Goal: Communication & Community: Answer question/provide support

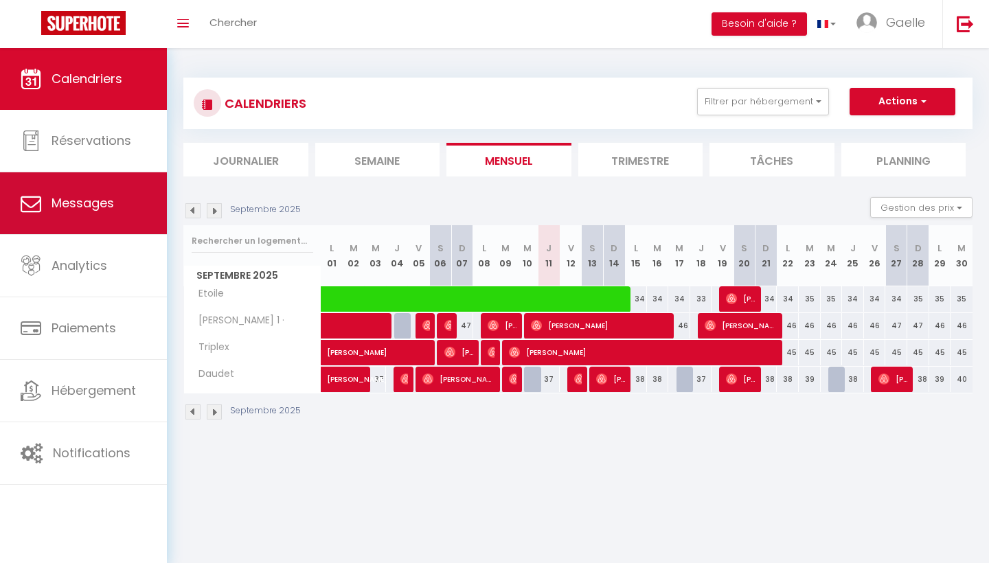
click at [79, 196] on span "Messages" at bounding box center [83, 202] width 62 height 17
select select "message"
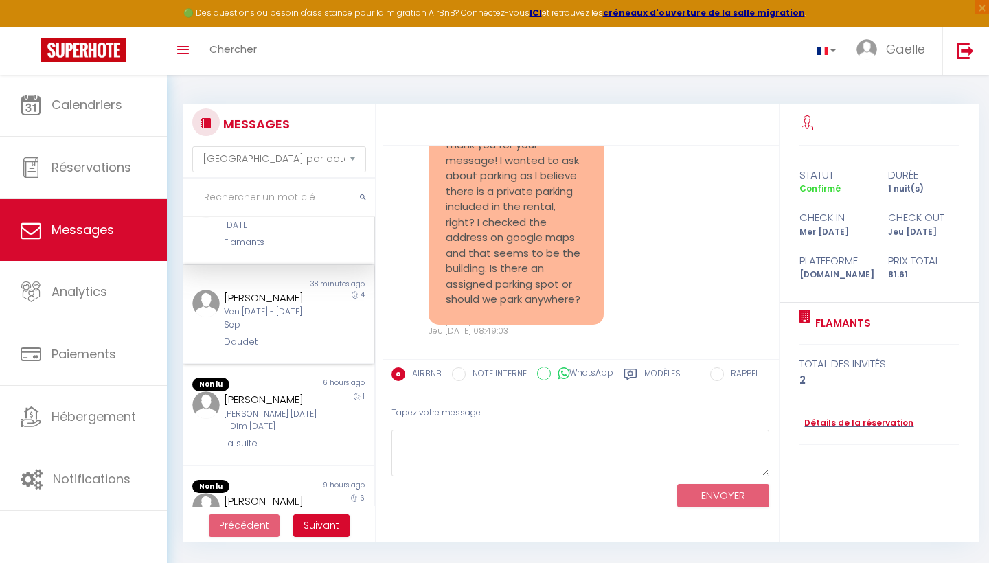
scroll to position [52, 0]
click at [281, 323] on div "Ven [DATE] - [DATE] Sep" at bounding box center [270, 318] width 93 height 26
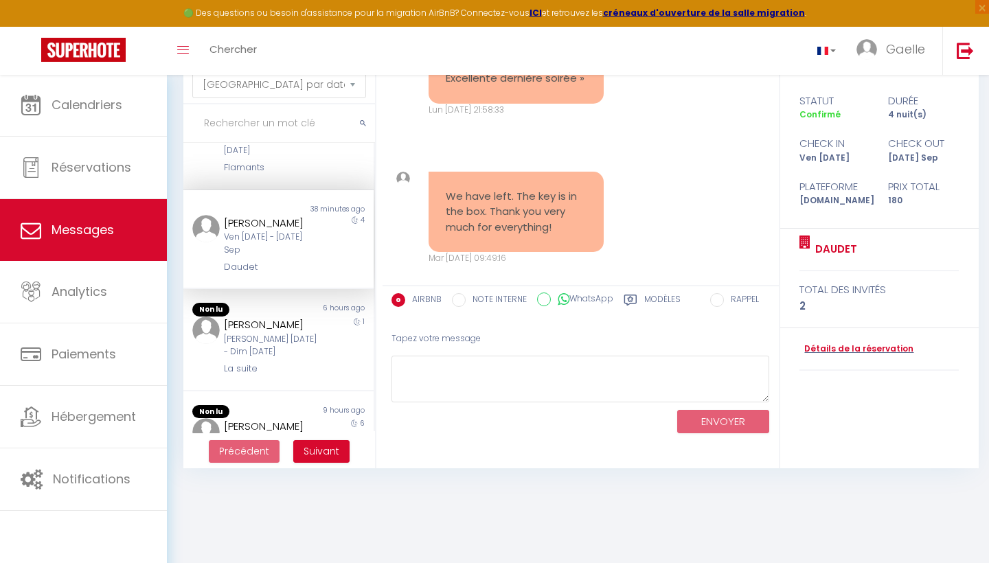
scroll to position [74, 0]
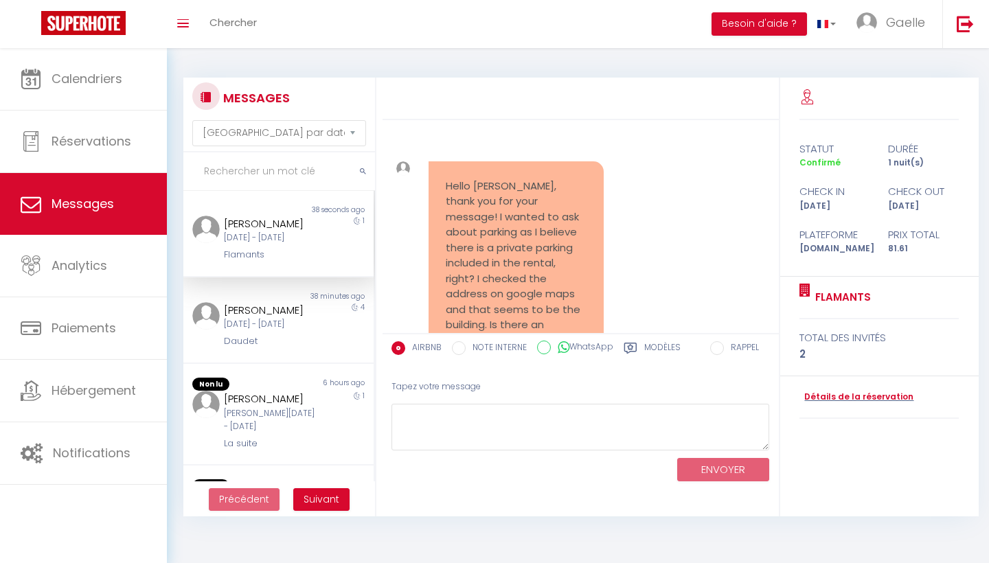
select select "message"
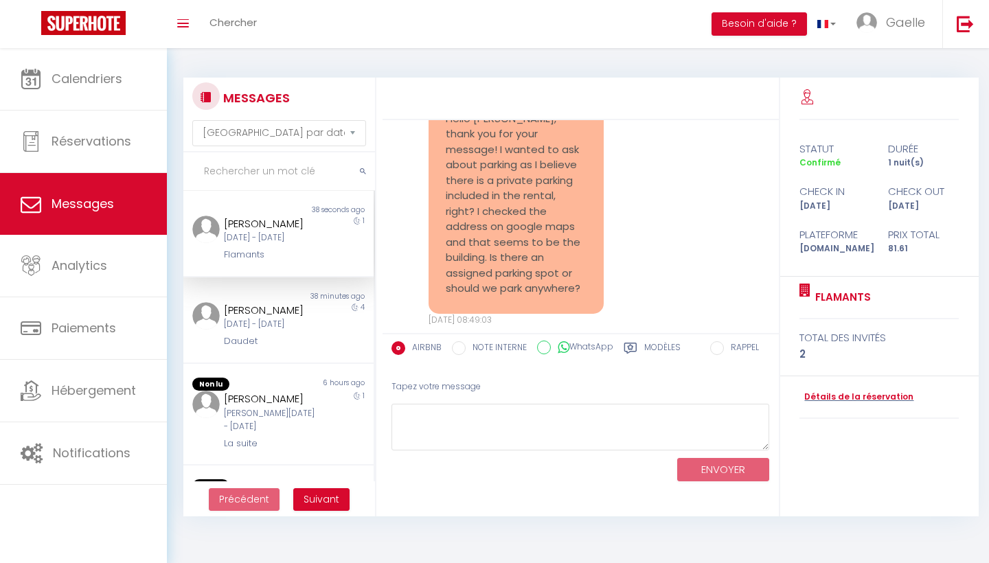
scroll to position [57, 0]
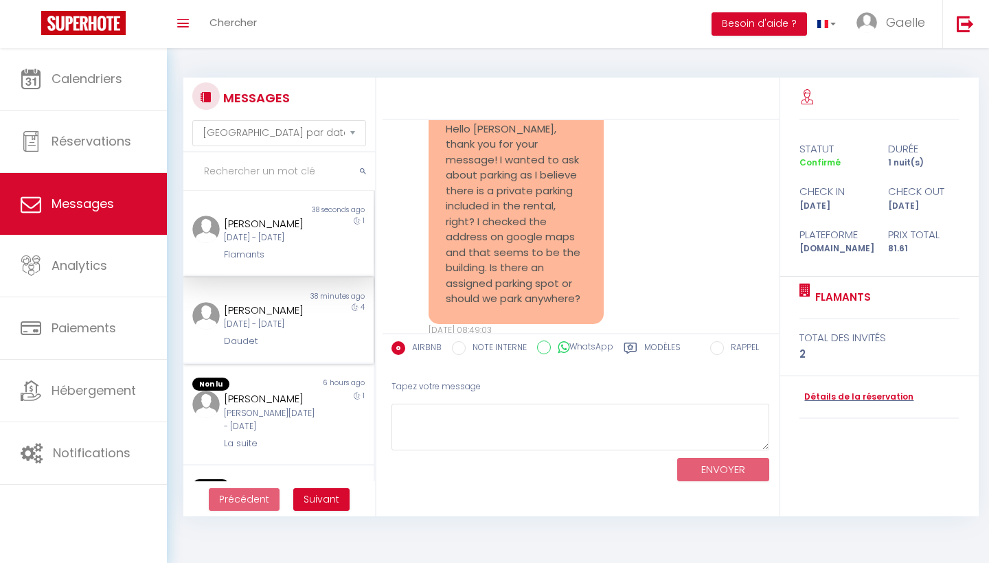
click at [274, 319] on div "[PERSON_NAME]" at bounding box center [270, 310] width 93 height 16
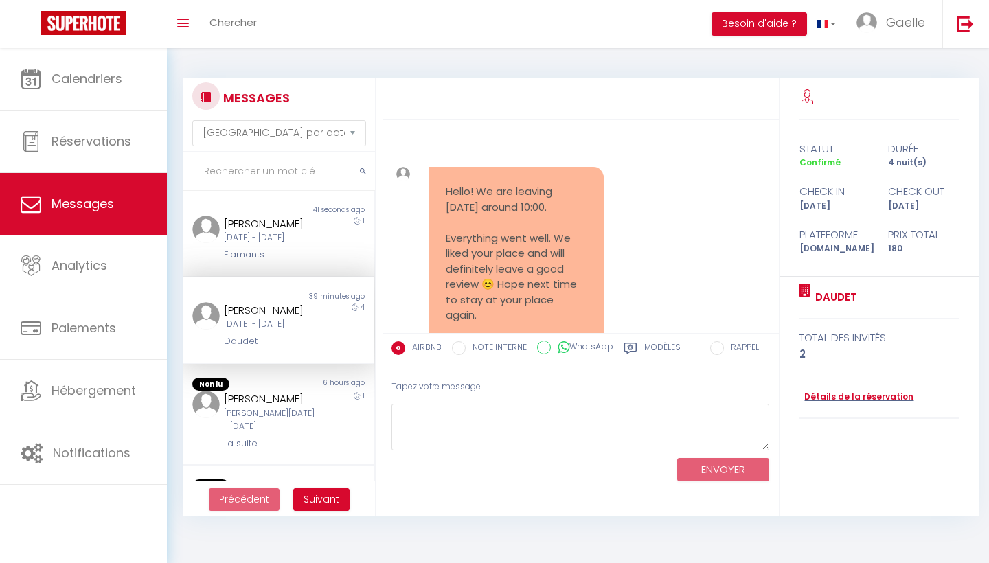
scroll to position [0, 0]
click at [310, 165] on input "text" at bounding box center [279, 171] width 192 height 38
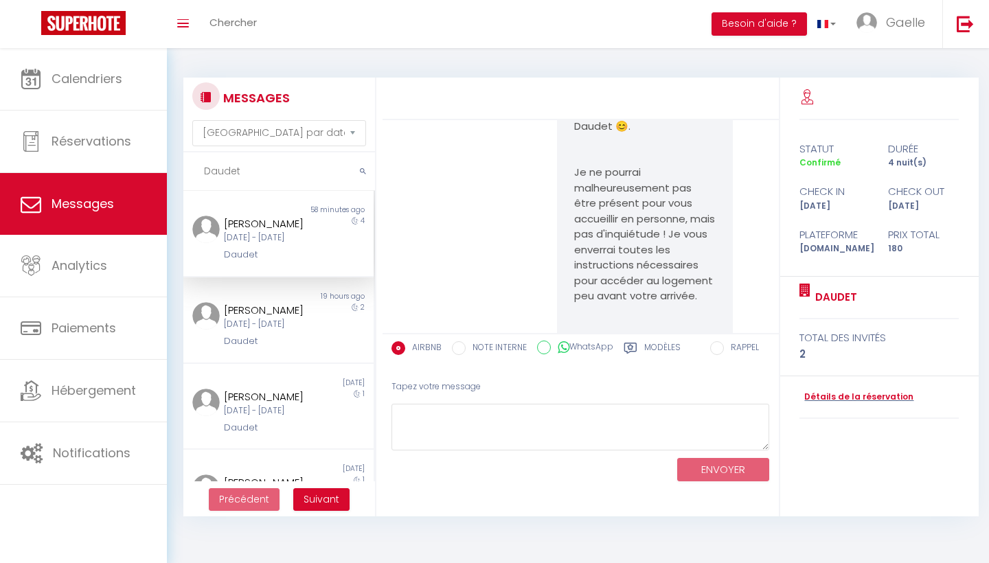
scroll to position [168, 0]
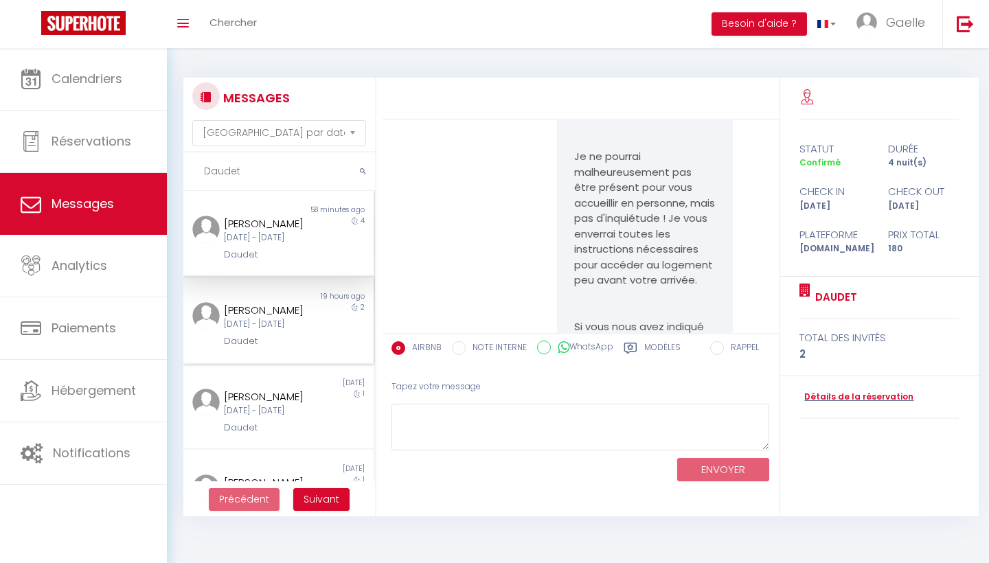
click at [267, 331] on div "Ven 19 Sep - Dim 21 Sep" at bounding box center [270, 324] width 93 height 13
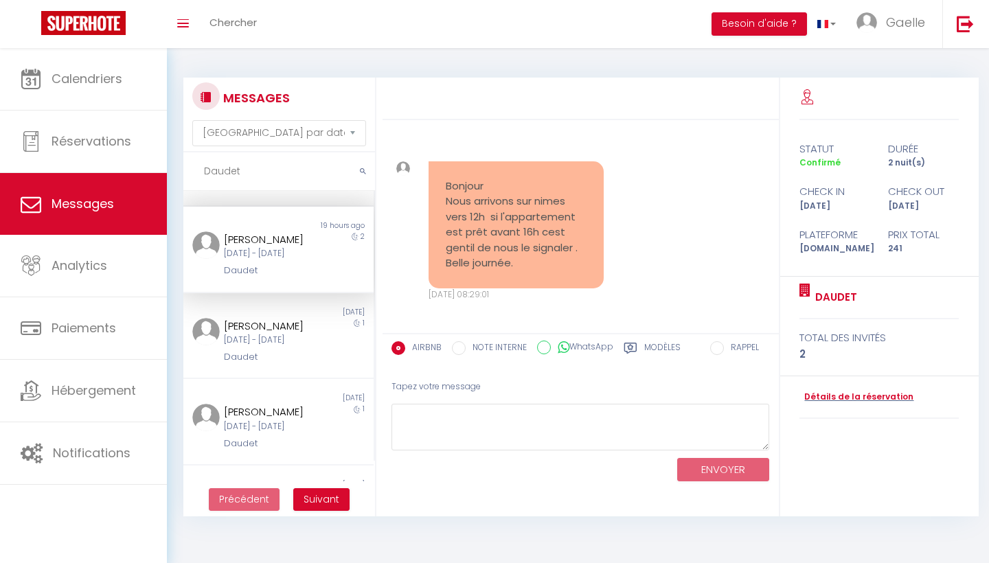
scroll to position [87, 0]
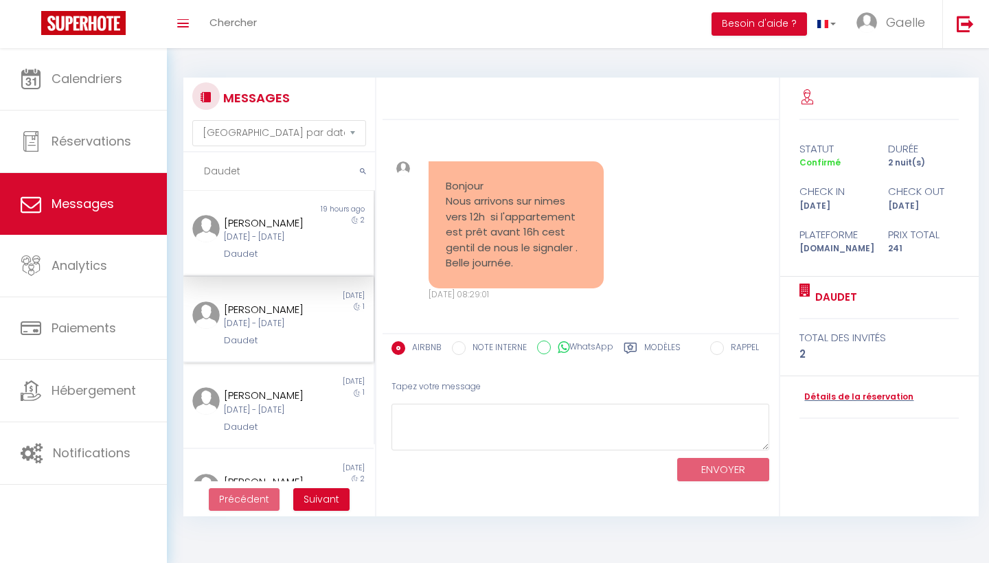
click at [258, 330] on div "Mar 09 Sep - Mer 10 Sep" at bounding box center [270, 323] width 93 height 13
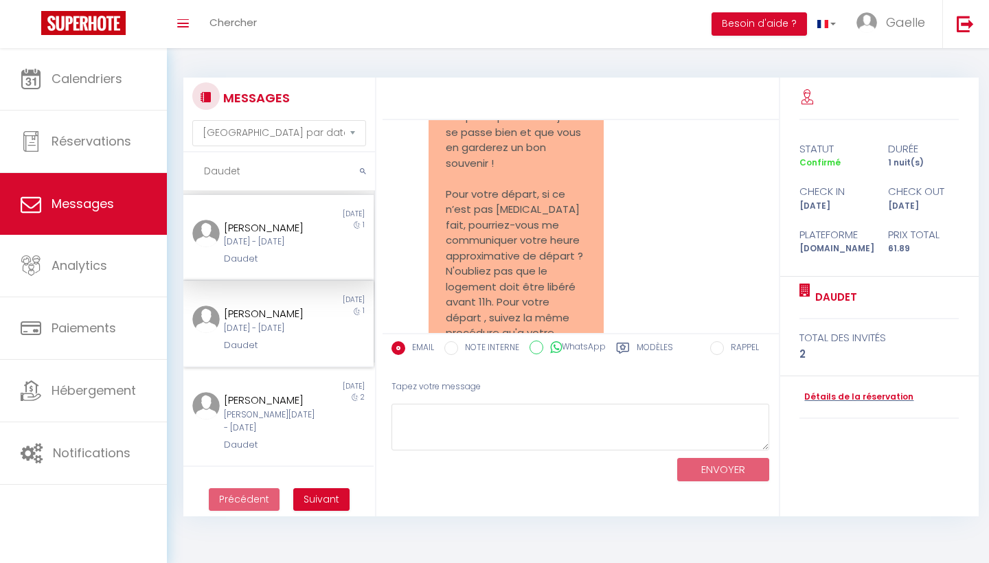
scroll to position [170, 0]
click at [292, 334] on div "Ven 12 Sep - Sam 13 Sep" at bounding box center [270, 327] width 93 height 13
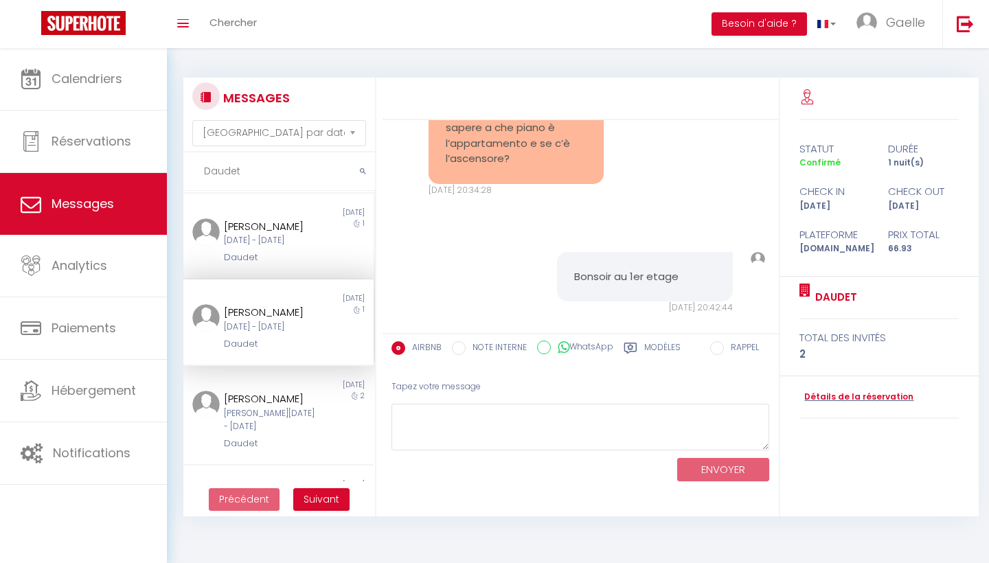
scroll to position [85, 0]
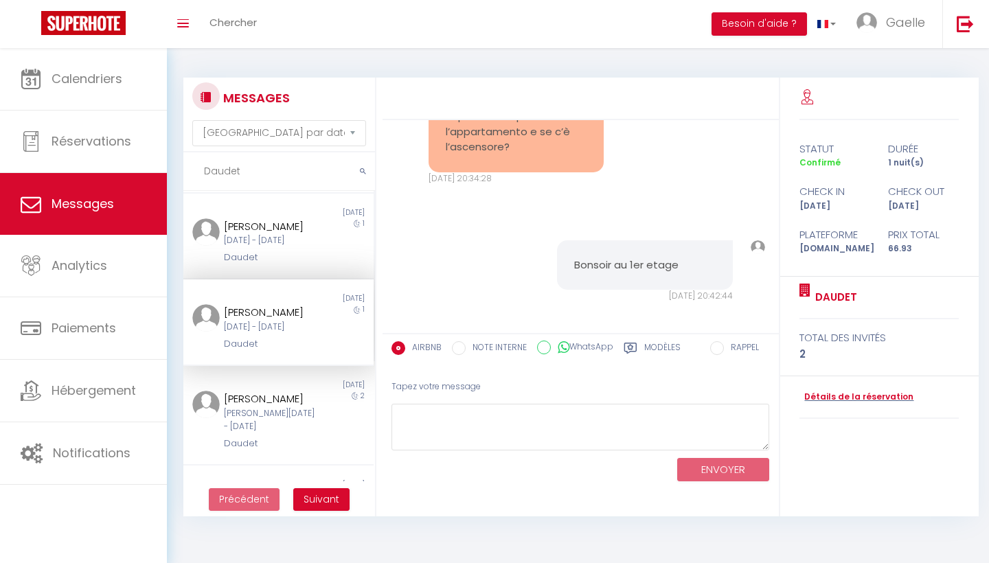
click at [269, 174] on input "Daudet" at bounding box center [279, 171] width 192 height 38
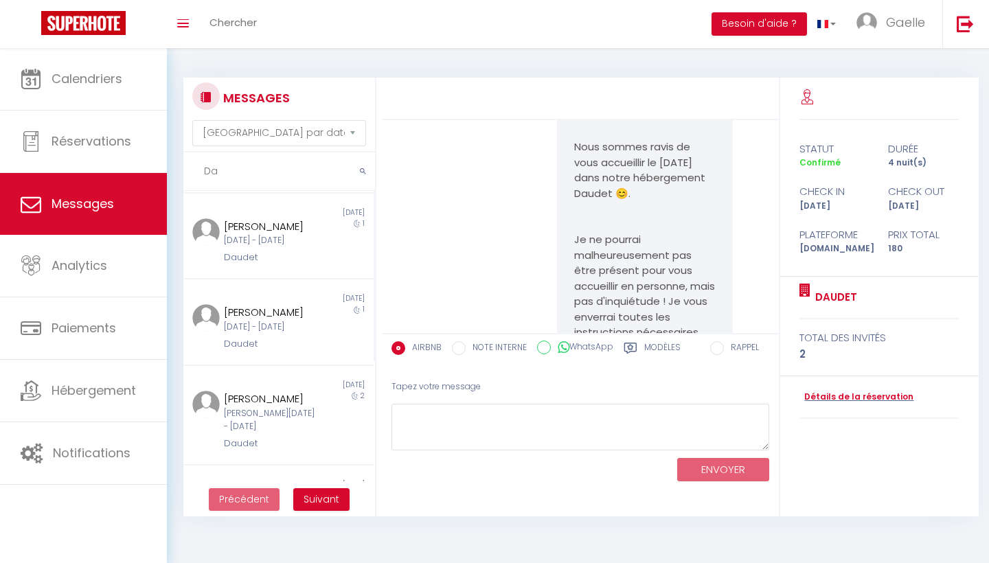
type input "D"
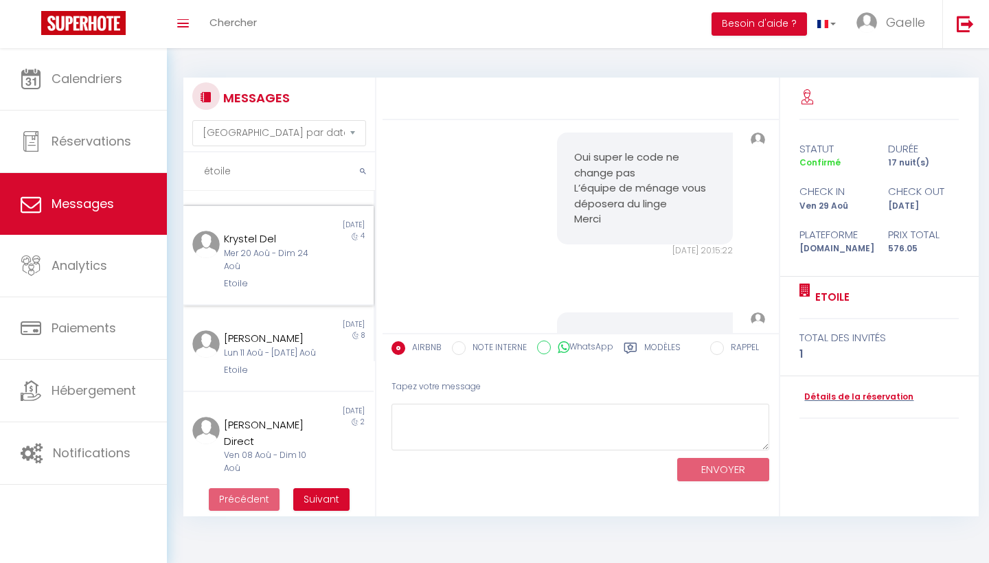
scroll to position [7184, 0]
click at [280, 170] on input "étoile" at bounding box center [279, 171] width 192 height 38
type input "é"
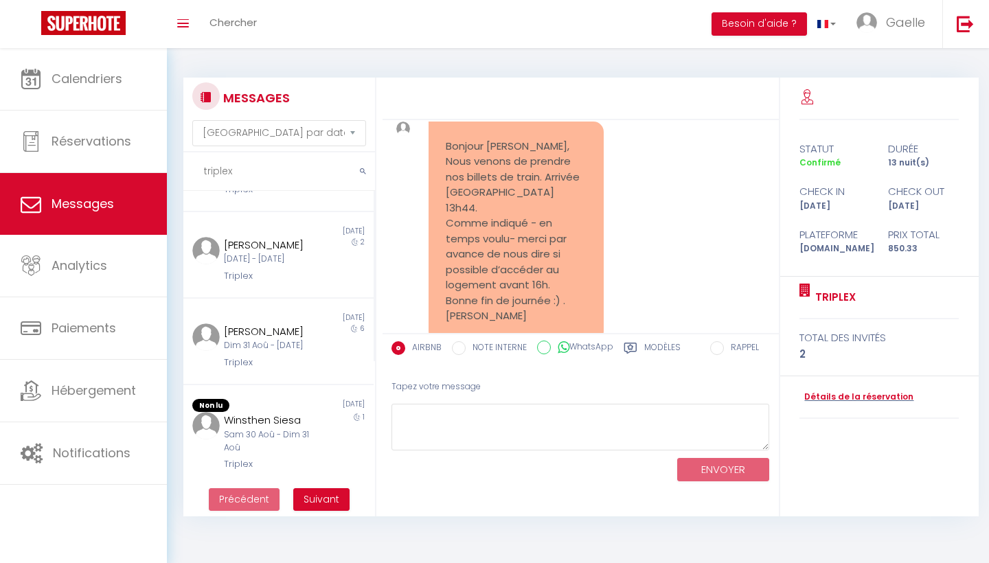
scroll to position [59, 0]
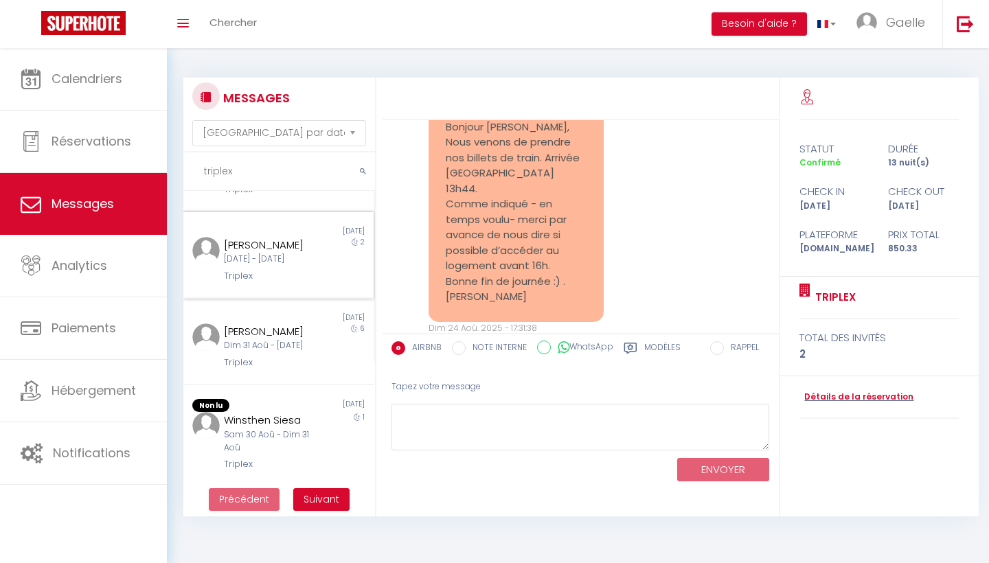
click at [310, 266] on div "Sam 06 Sep - Lun 08 Sep" at bounding box center [270, 259] width 93 height 13
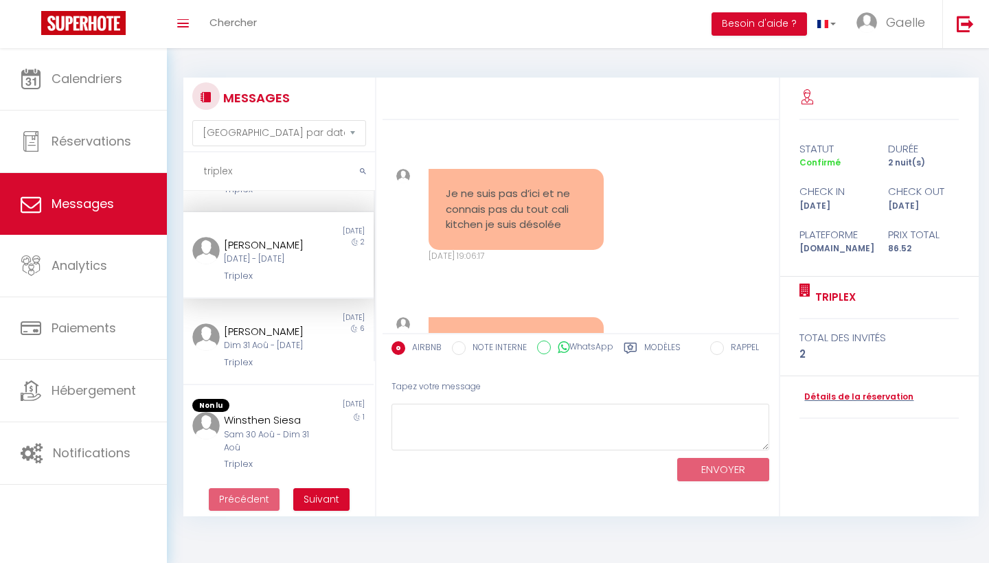
scroll to position [4974, 0]
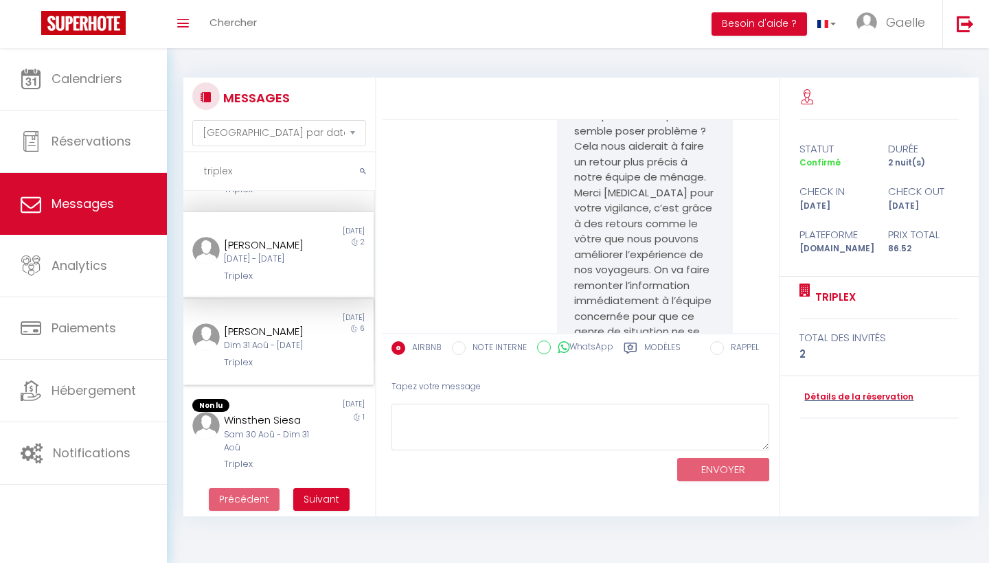
click at [295, 352] on div "Dim 31 Aoû - Sam 06 Sep" at bounding box center [270, 345] width 93 height 13
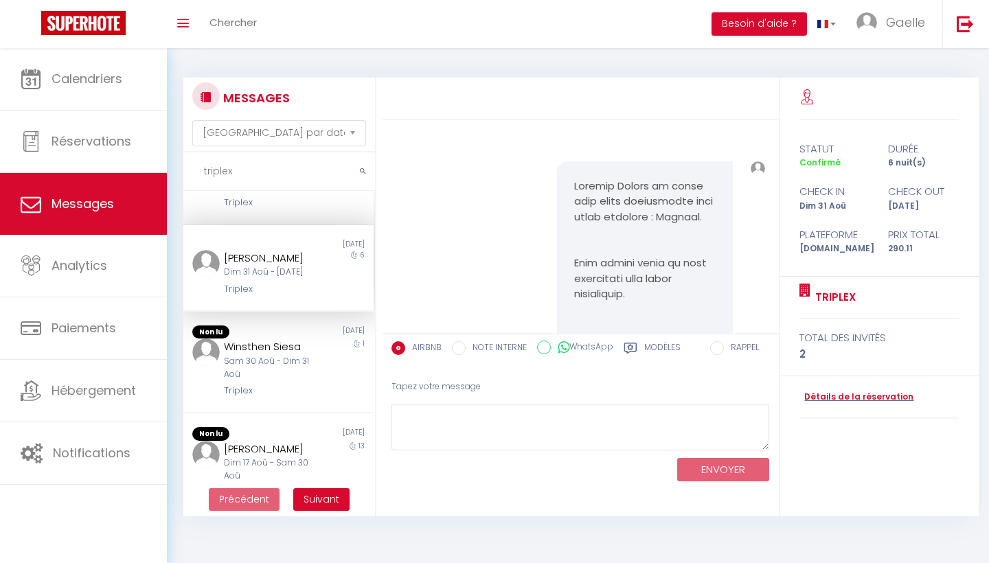
scroll to position [247, 0]
click at [271, 378] on div "Sam 30 Aoû - Dim 31 Aoû" at bounding box center [270, 365] width 93 height 26
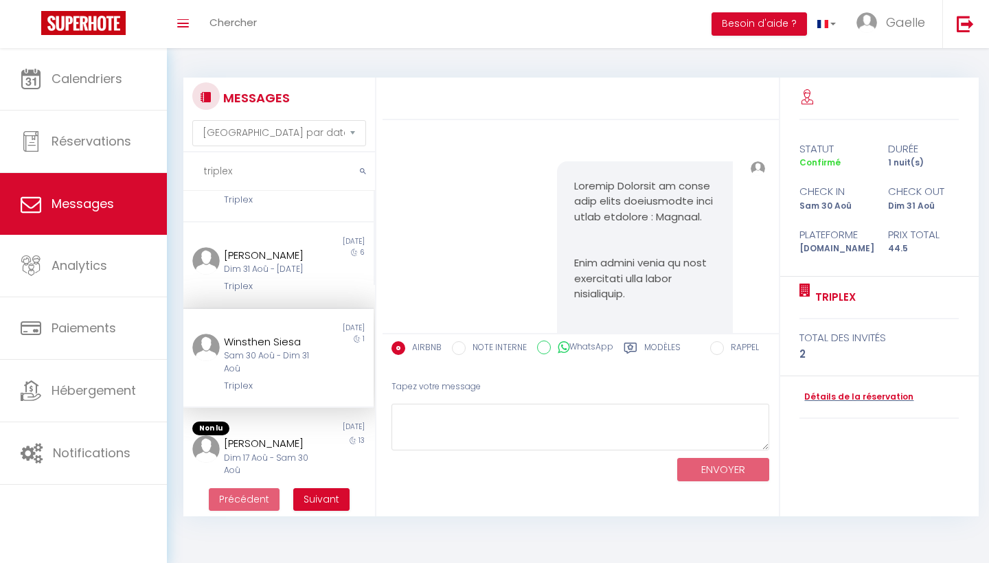
click at [261, 180] on input "triplex" at bounding box center [279, 171] width 192 height 38
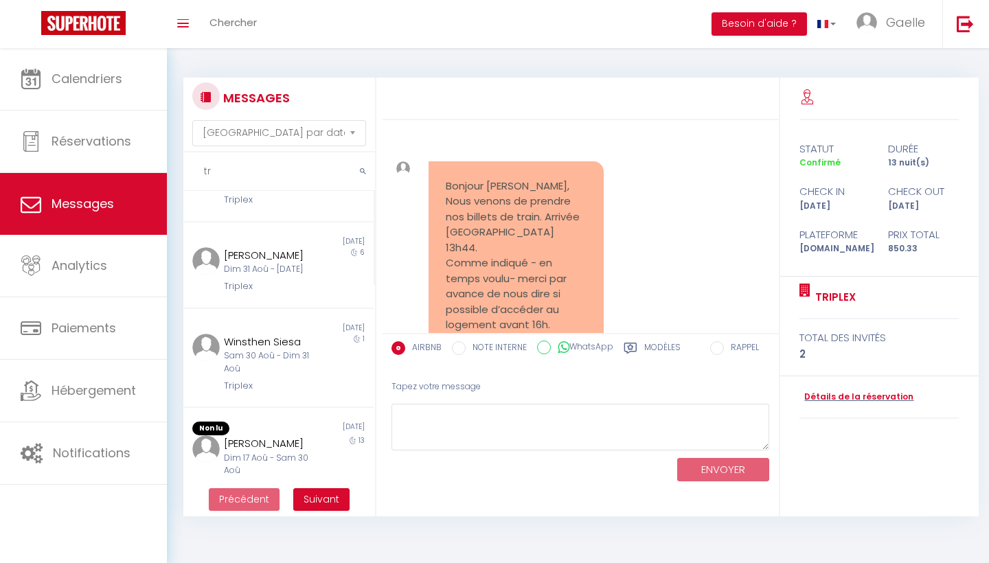
type input "t"
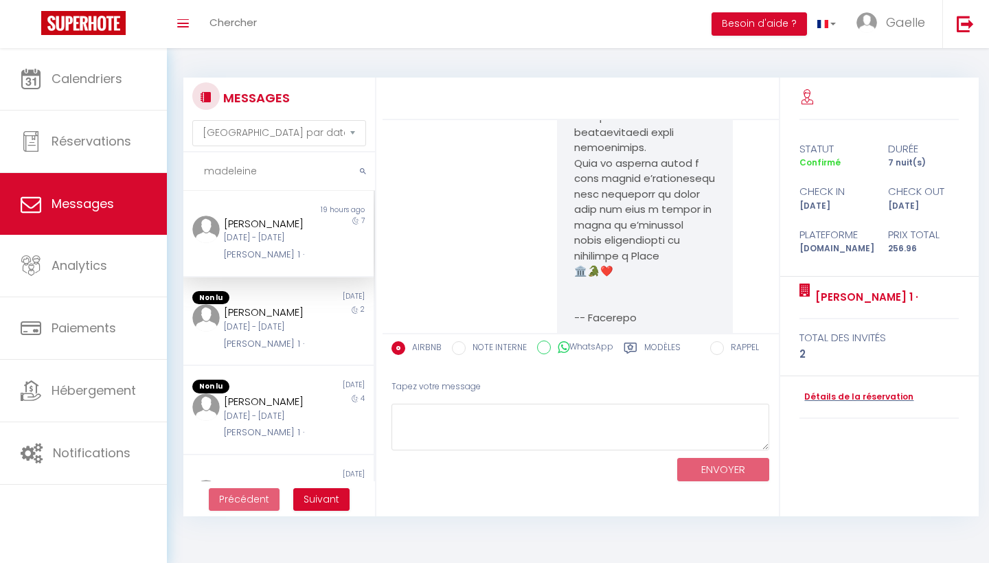
type input "madeleine"
click at [297, 262] on div "[PERSON_NAME] 1 ·" at bounding box center [270, 255] width 93 height 14
click at [297, 351] on div "[PERSON_NAME] 1 ·" at bounding box center [270, 344] width 93 height 14
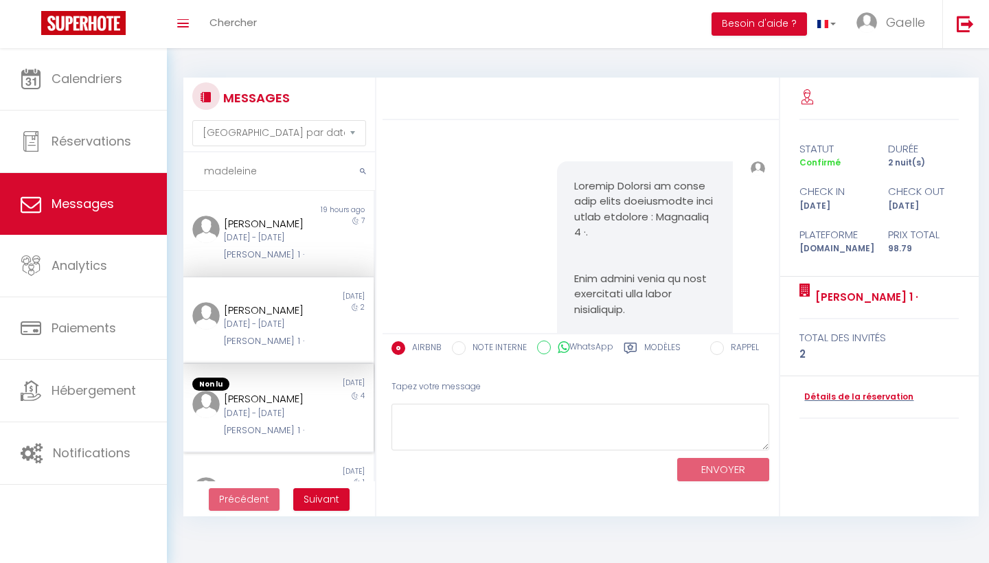
click at [268, 420] on div "Jeu 18 Sep - Lun 22 Sep" at bounding box center [270, 413] width 93 height 13
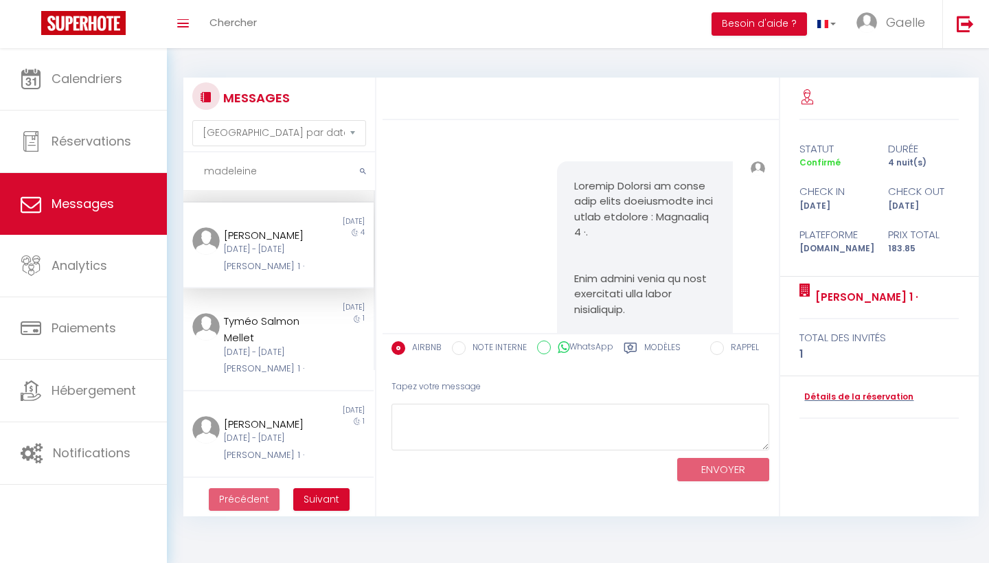
scroll to position [190, 0]
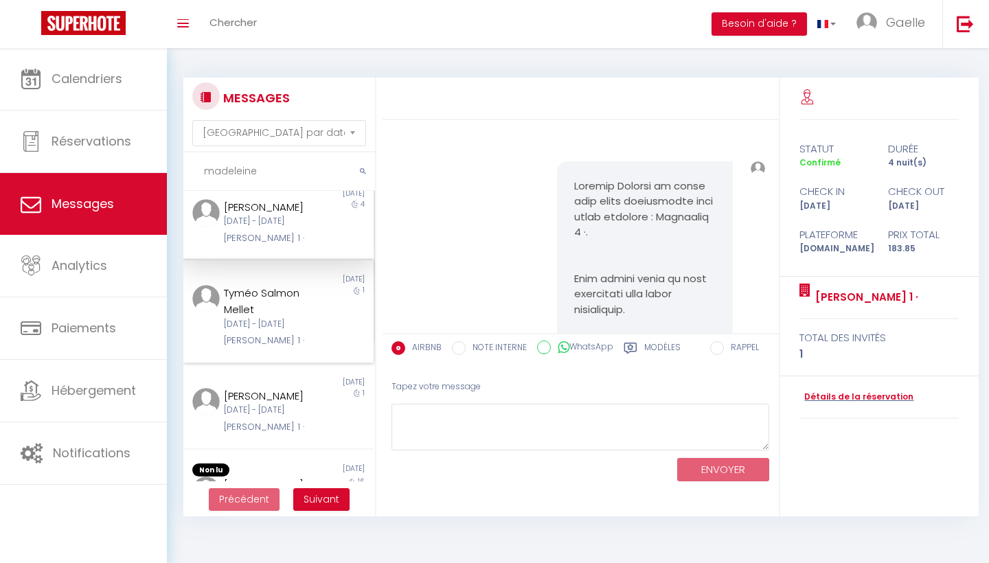
click at [323, 347] on div "Tyméo Salmon Mellet Sam 06 Sep - Dim 07 Sep Madeleine 1 ·" at bounding box center [270, 316] width 111 height 62
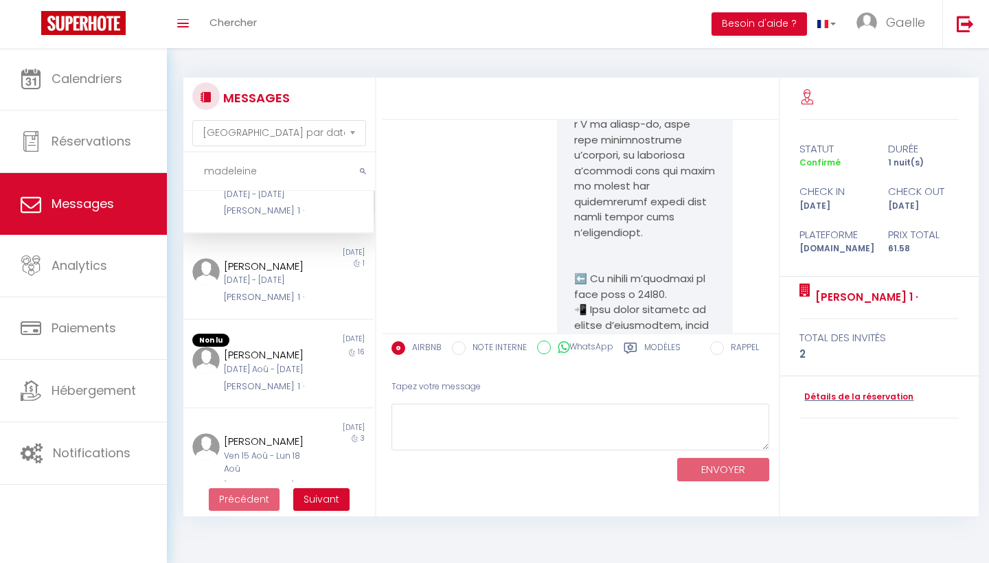
scroll to position [358, 0]
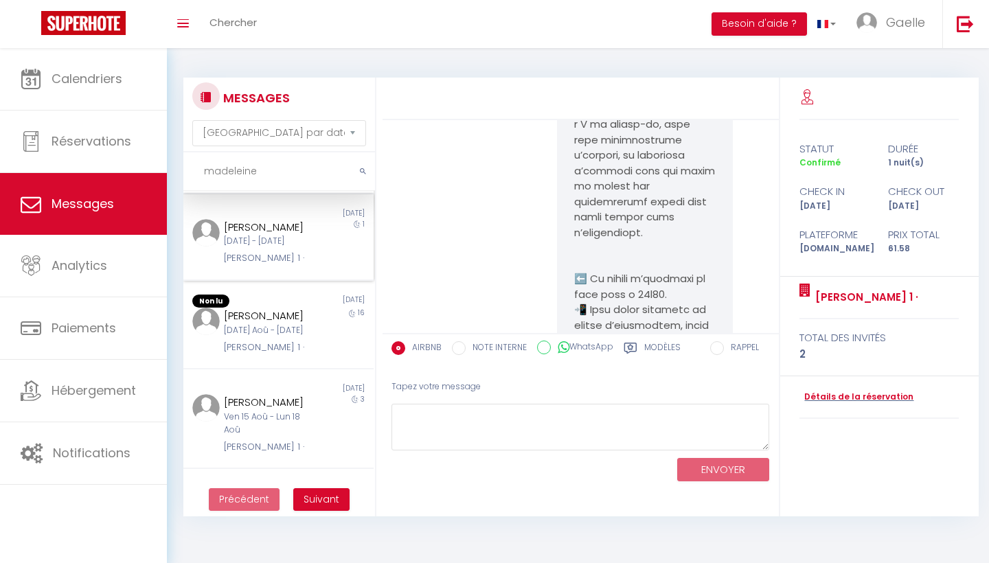
click at [282, 248] on div "Ven 05 Sep - Sam 06 Sep" at bounding box center [270, 241] width 93 height 13
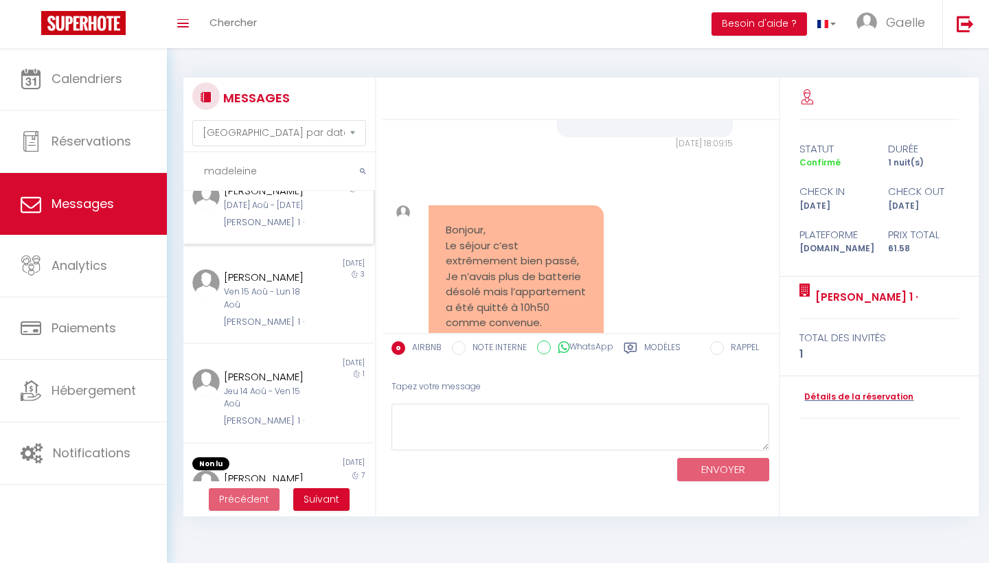
scroll to position [486, 0]
click at [297, 227] on div "[PERSON_NAME] 1 ·" at bounding box center [270, 221] width 93 height 14
